Goal: Task Accomplishment & Management: Manage account settings

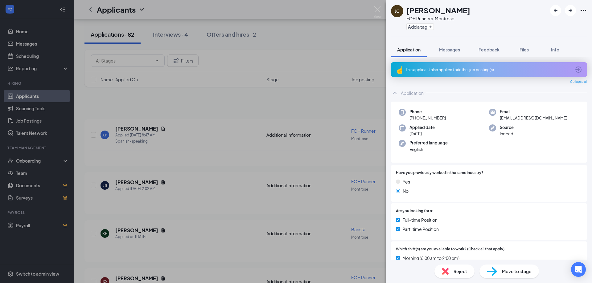
click at [214, 61] on div "[PERSON_NAME] FOH Runner at Montrose Add a tag Application Messages Feedback Fi…" at bounding box center [296, 141] width 592 height 283
click at [32, 28] on link "Home" at bounding box center [42, 31] width 53 height 12
click at [27, 30] on link "Home" at bounding box center [42, 31] width 53 height 12
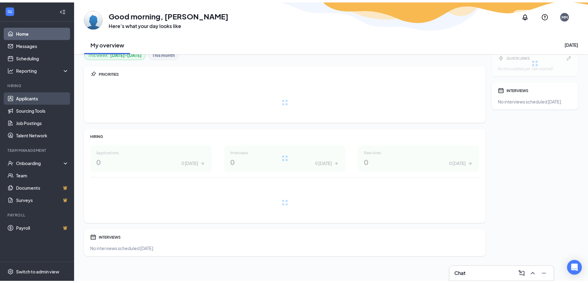
scroll to position [4, 0]
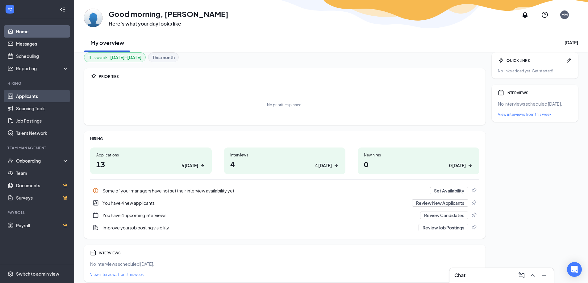
click at [30, 100] on link "Applicants" at bounding box center [42, 96] width 53 height 12
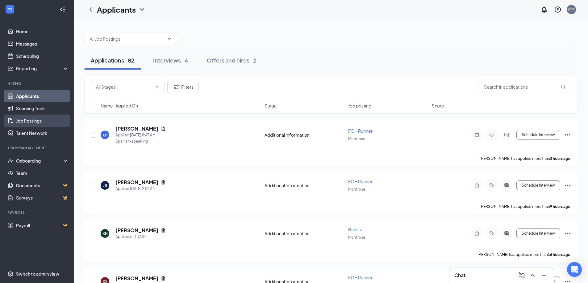
click at [30, 125] on link "Job Postings" at bounding box center [42, 121] width 53 height 12
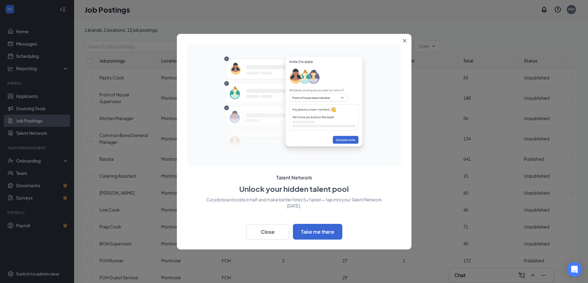
click at [402, 40] on button "Close" at bounding box center [405, 39] width 11 height 11
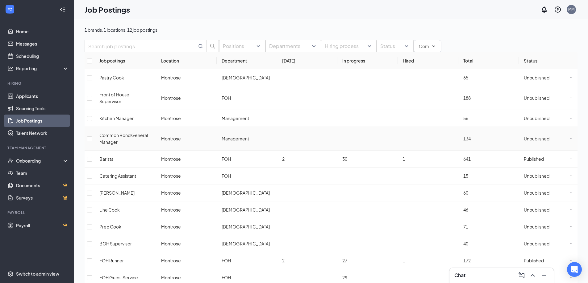
scroll to position [10, 0]
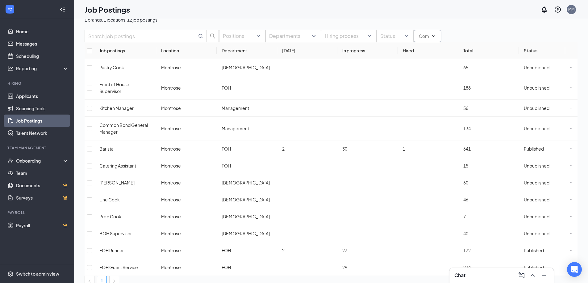
click at [438, 42] on span at bounding box center [427, 36] width 28 height 12
click at [51, 190] on link "Documents" at bounding box center [42, 186] width 53 height 12
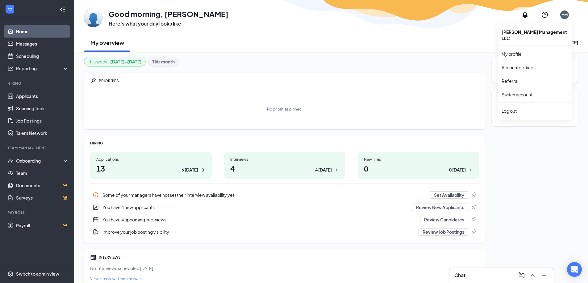
click at [564, 16] on div "MM" at bounding box center [564, 14] width 6 height 5
click at [514, 51] on link "My profile" at bounding box center [534, 54] width 67 height 6
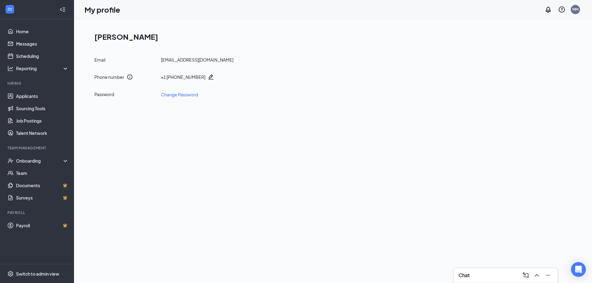
click at [234, 61] on div "mmorales@commonbondcafe.com" at bounding box center [197, 60] width 72 height 6
click at [239, 60] on div "Email mmorales@commonbondcafe.com" at bounding box center [335, 60] width 482 height 6
click at [234, 57] on div "[EMAIL_ADDRESS][DOMAIN_NAME]" at bounding box center [197, 60] width 72 height 6
click at [235, 60] on div "Email [EMAIL_ADDRESS][DOMAIN_NAME]" at bounding box center [335, 60] width 482 height 6
click at [574, 12] on div "MM" at bounding box center [576, 9] width 6 height 5
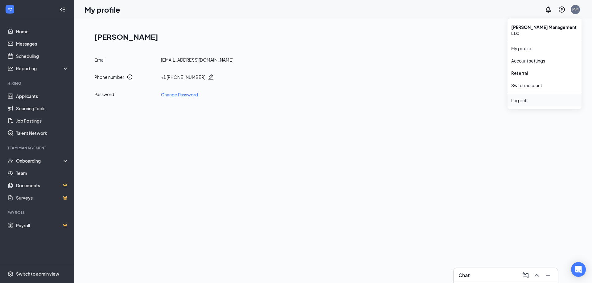
click at [516, 97] on div "Log out" at bounding box center [544, 100] width 67 height 6
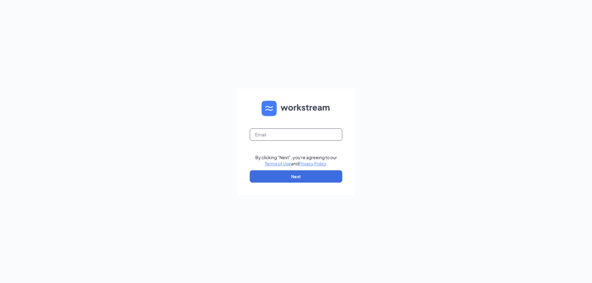
click at [316, 135] on input "text" at bounding box center [296, 135] width 93 height 12
type input "mmorales@commonbondcafe.com"
click at [307, 173] on button "Next" at bounding box center [296, 177] width 93 height 12
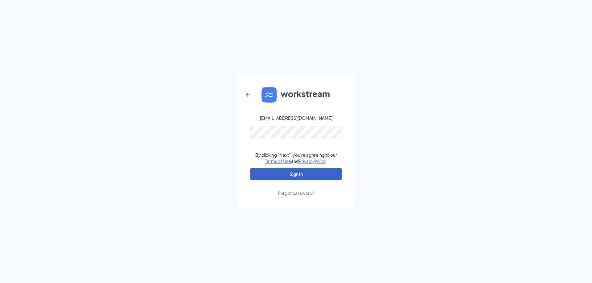
click at [307, 173] on button "Sign In" at bounding box center [296, 174] width 93 height 12
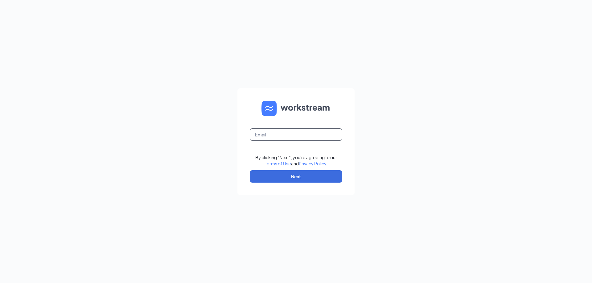
click at [313, 134] on input "text" at bounding box center [296, 135] width 93 height 12
type input "mmorales@commonbondcafe.com"
click at [290, 176] on button "Next" at bounding box center [296, 177] width 93 height 12
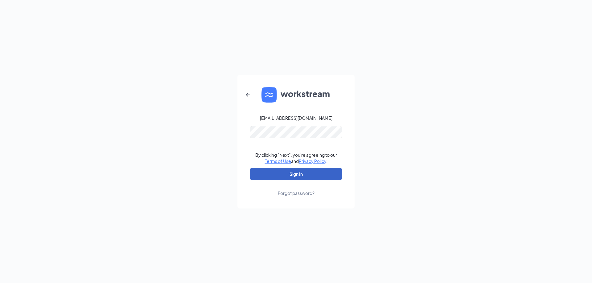
click at [310, 170] on button "Sign In" at bounding box center [296, 174] width 93 height 12
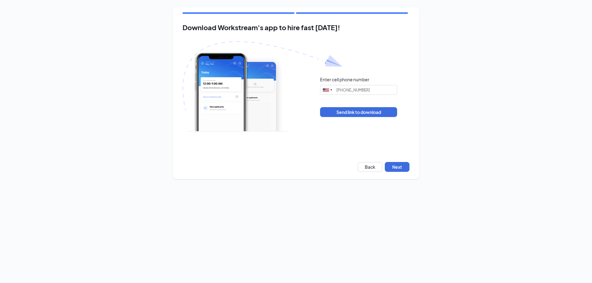
type input "[PHONE_NUMBER]"
click at [396, 171] on button "Next" at bounding box center [397, 167] width 25 height 10
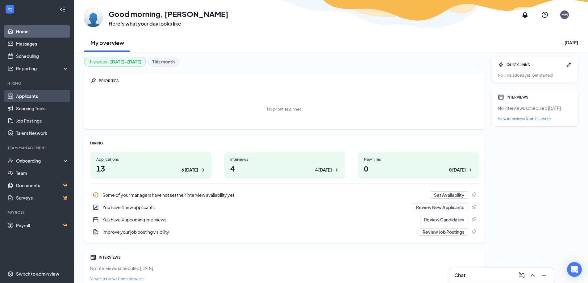
click at [37, 98] on link "Applicants" at bounding box center [42, 96] width 53 height 12
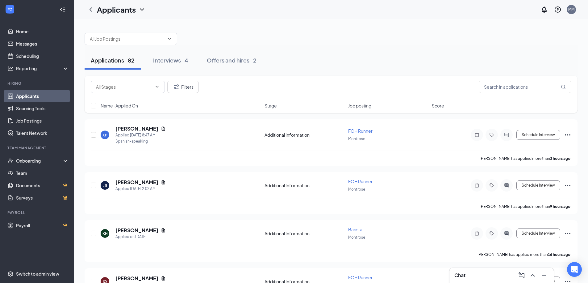
click at [64, 8] on icon "Collapse" at bounding box center [63, 9] width 6 height 6
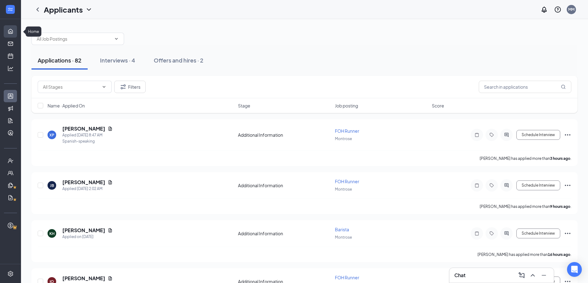
click at [16, 36] on link "Home" at bounding box center [19, 31] width 6 height 12
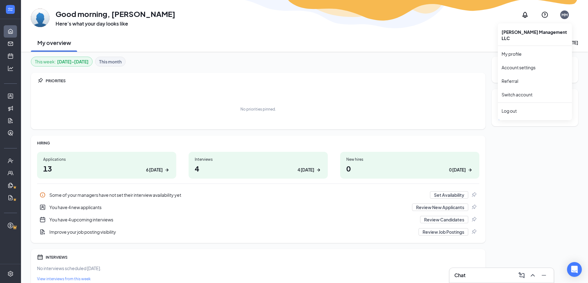
click at [565, 18] on div "MM" at bounding box center [564, 14] width 9 height 9
click at [565, 14] on div "MM" at bounding box center [564, 14] width 6 height 5
click at [564, 14] on div "MM" at bounding box center [564, 14] width 6 height 5
click at [532, 92] on link "Switch account" at bounding box center [516, 95] width 31 height 6
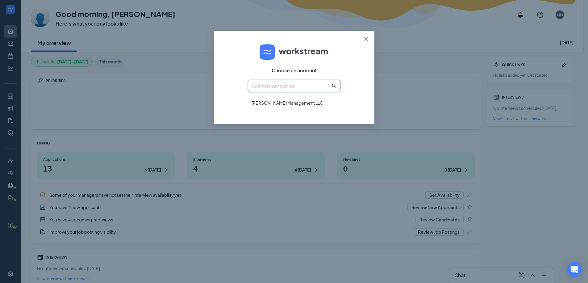
click at [294, 86] on input "text" at bounding box center [290, 86] width 79 height 8
click at [365, 41] on icon "close" at bounding box center [365, 39] width 5 height 5
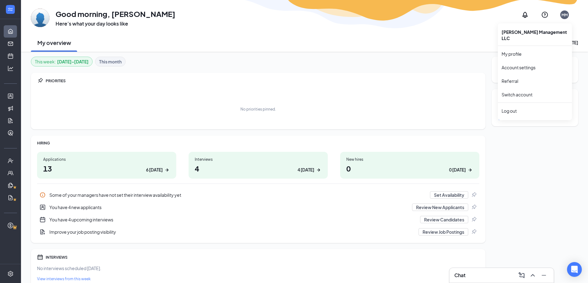
click at [564, 14] on div "MM" at bounding box center [564, 14] width 6 height 5
click at [514, 51] on link "My profile" at bounding box center [534, 54] width 67 height 6
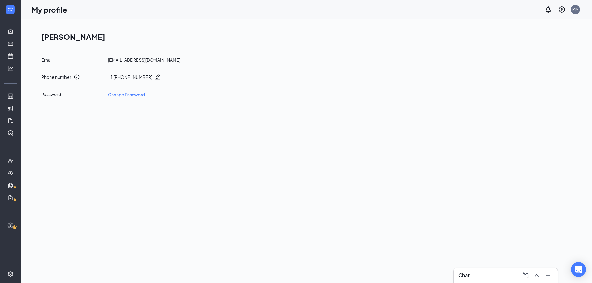
click at [128, 59] on div "[EMAIL_ADDRESS][DOMAIN_NAME]" at bounding box center [144, 60] width 72 height 6
click at [179, 59] on div "[EMAIL_ADDRESS][DOMAIN_NAME]" at bounding box center [144, 60] width 72 height 6
click at [183, 59] on div "Email [EMAIL_ADDRESS][DOMAIN_NAME]" at bounding box center [309, 60] width 536 height 6
drag, startPoint x: 183, startPoint y: 59, endPoint x: 183, endPoint y: 64, distance: 5.2
click at [183, 64] on div "Email [EMAIL_ADDRESS][DOMAIN_NAME] Phone number + [PHONE_NUMBER] Password Chang…" at bounding box center [309, 77] width 536 height 41
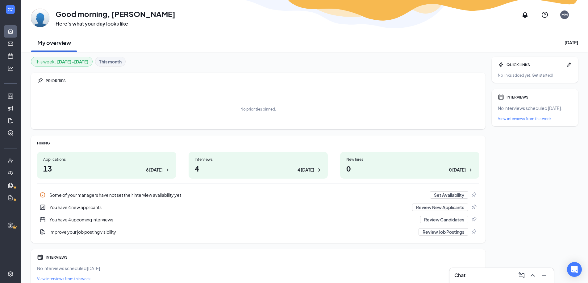
click at [72, 13] on h1 "Good morning, [PERSON_NAME]" at bounding box center [116, 14] width 120 height 10
click at [37, 17] on img at bounding box center [40, 18] width 19 height 19
